Goal: Task Accomplishment & Management: Manage account settings

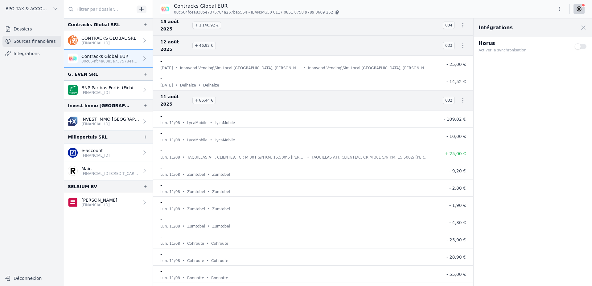
scroll to position [1017, 0]
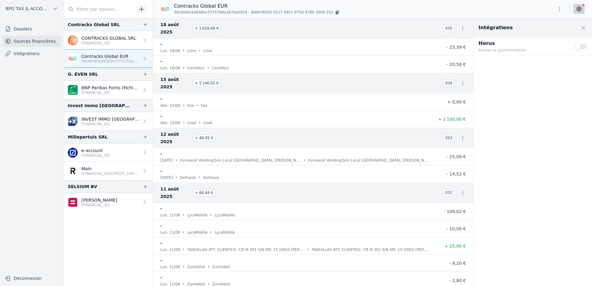
click at [461, 25] on icon "button" at bounding box center [463, 28] width 6 height 6
click at [461, 24] on div at bounding box center [296, 143] width 592 height 286
click at [461, 25] on icon "button" at bounding box center [463, 28] width 6 height 6
click at [461, 25] on div at bounding box center [296, 143] width 592 height 286
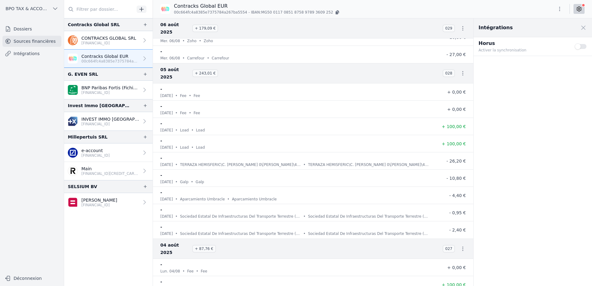
scroll to position [1819, 0]
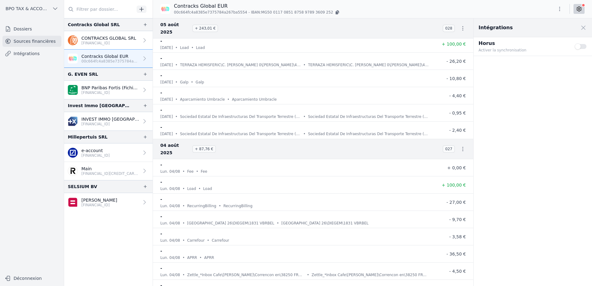
click at [337, 11] on icon "button" at bounding box center [338, 11] width 2 height 3
click at [334, 9] on button "button" at bounding box center [337, 12] width 6 height 6
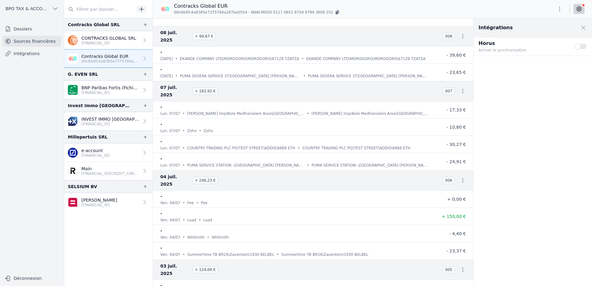
scroll to position [3681, 0]
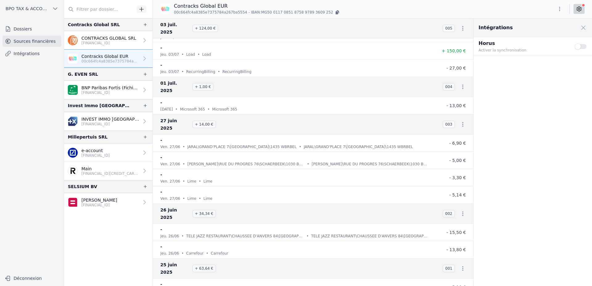
click at [579, 45] on button "Use setting" at bounding box center [581, 46] width 12 height 6
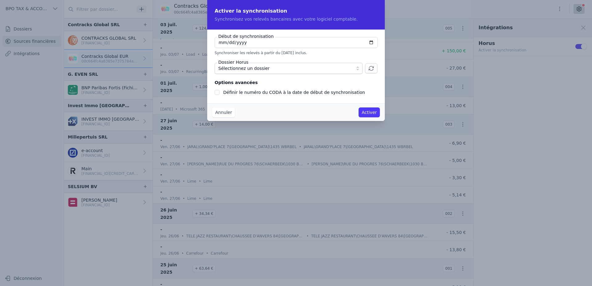
checkbox input "false"
type input "[DATE]"
click at [226, 43] on input "[DATE]" at bounding box center [296, 42] width 163 height 11
type input "[DATE]"
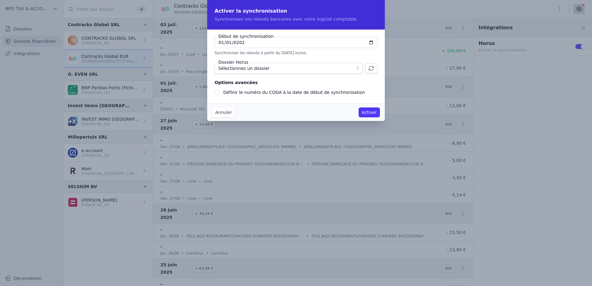
click at [357, 67] on button "Sélectionnez un dossier" at bounding box center [289, 68] width 148 height 11
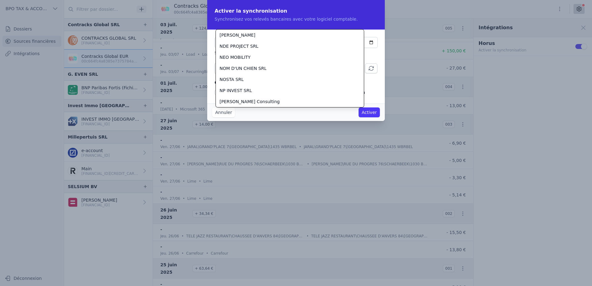
scroll to position [289, 0]
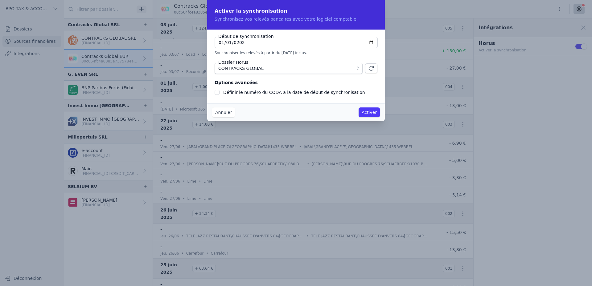
click at [369, 113] on button "Activer" at bounding box center [369, 113] width 21 height 10
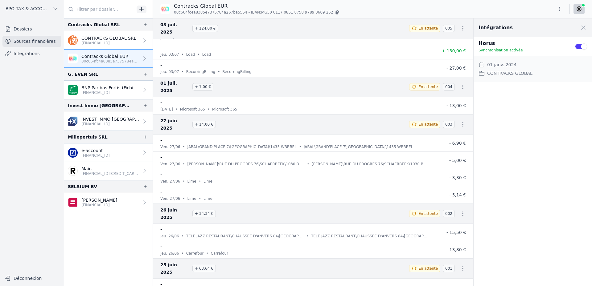
click at [114, 63] on p "00c664fc4a8385e7375784a267ba5554" at bounding box center [110, 61] width 58 height 5
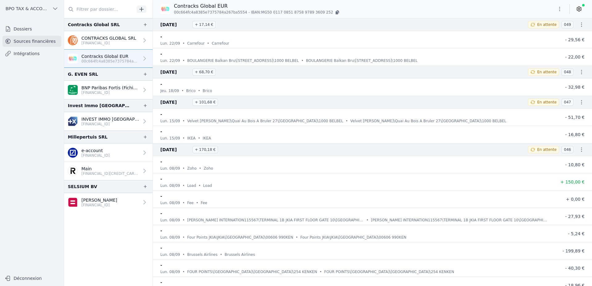
click at [143, 58] on icon at bounding box center [144, 58] width 2 height 4
click at [576, 9] on link at bounding box center [578, 9] width 11 height 10
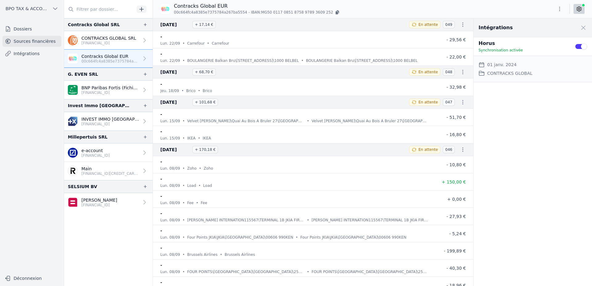
click at [576, 9] on link at bounding box center [578, 9] width 11 height 10
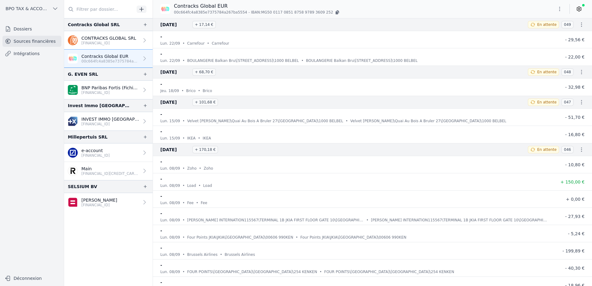
click at [576, 9] on link at bounding box center [578, 9] width 11 height 10
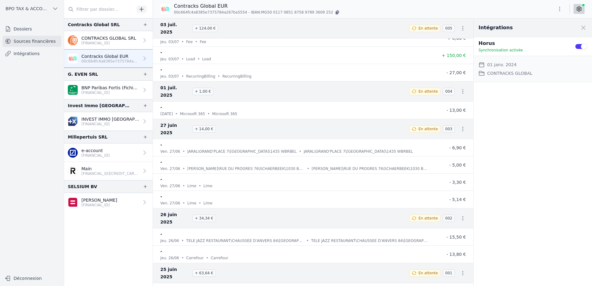
scroll to position [3681, 0]
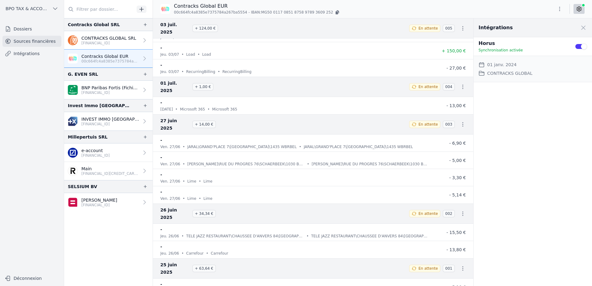
click at [461, 266] on icon "button" at bounding box center [463, 269] width 6 height 6
click at [288, 211] on div at bounding box center [296, 143] width 592 height 286
